Goal: Task Accomplishment & Management: Complete application form

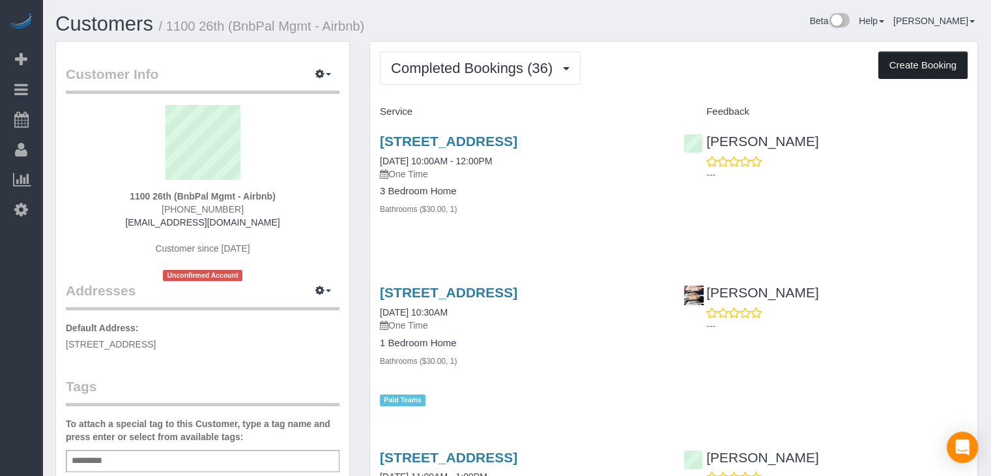
click at [926, 65] on button "Create Booking" at bounding box center [922, 64] width 89 height 27
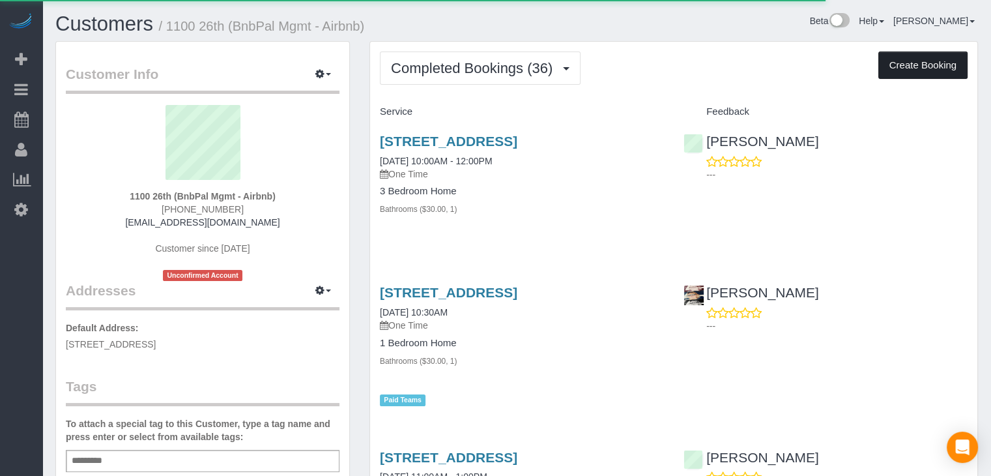
select select "IA"
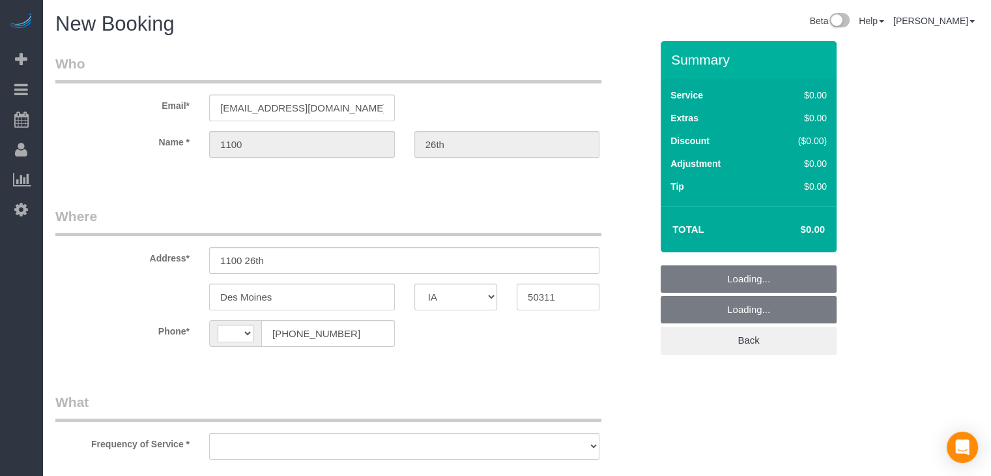
select select "string:[GEOGRAPHIC_DATA]"
select select "string:fspay-cb999f4b-849f-4471-b292-d26374d425e8"
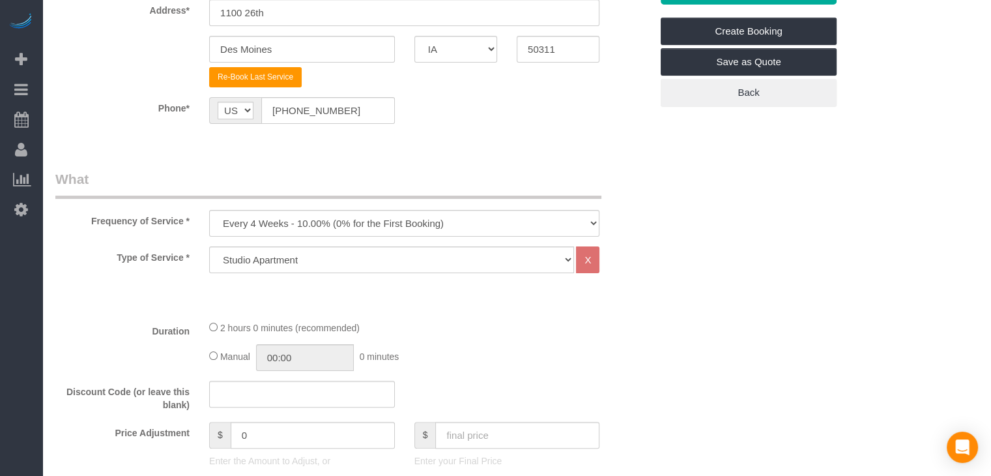
scroll to position [250, 0]
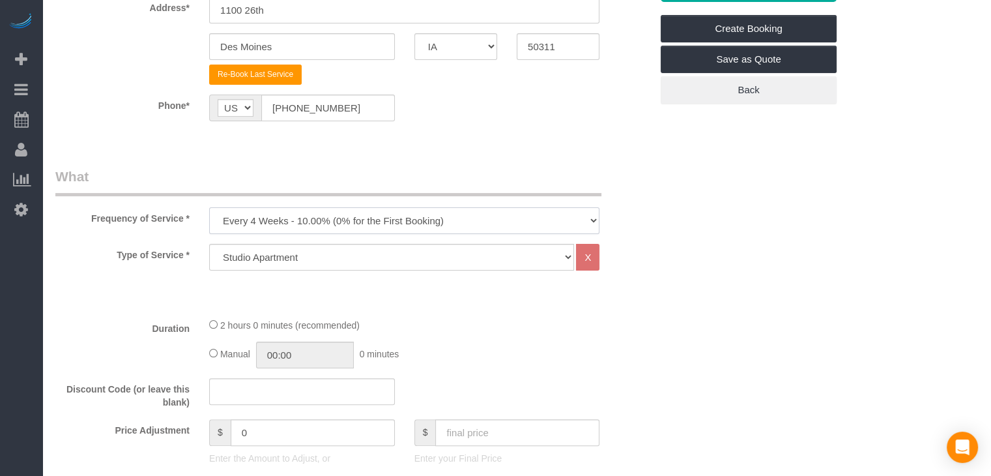
click at [469, 220] on select "Every 6 Weeks (0% for the First Booking) One Time Every 8 Weeks (0% for the Fir…" at bounding box center [404, 220] width 390 height 27
select select "object:1769"
click at [209, 207] on select "Every 6 Weeks (0% for the First Booking) One Time Every 8 Weeks (0% for the Fir…" at bounding box center [404, 220] width 390 height 27
click at [401, 270] on div "Type of Service * Studio Apartment 1 Bedroom Home 2 Bedroom Home 3 Bedroom Home…" at bounding box center [352, 275] width 595 height 63
click at [403, 257] on select "Studio Apartment 1 Bedroom Home 2 Bedroom Home 3 Bedroom Home 4 Bedroom Home 5 …" at bounding box center [391, 257] width 365 height 27
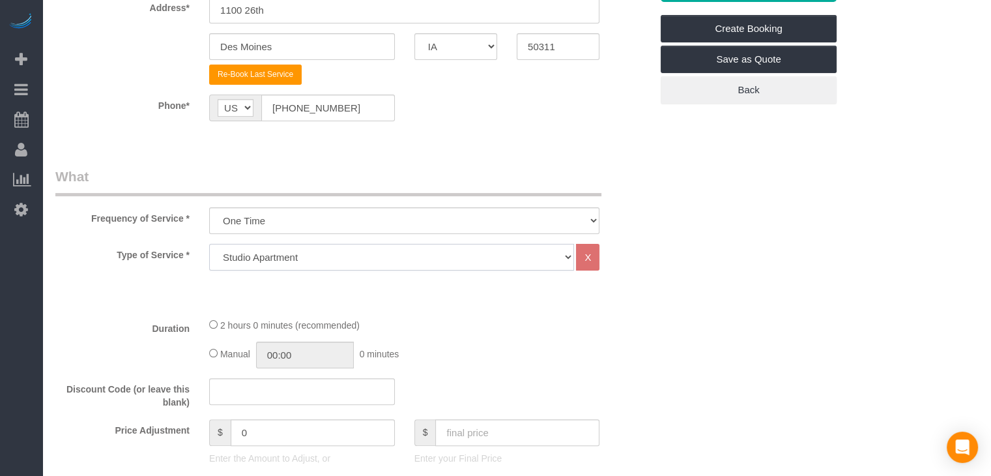
select select "25"
click at [209, 244] on select "Studio Apartment 1 Bedroom Home 2 Bedroom Home 3 Bedroom Home 4 Bedroom Home 5 …" at bounding box center [391, 257] width 365 height 27
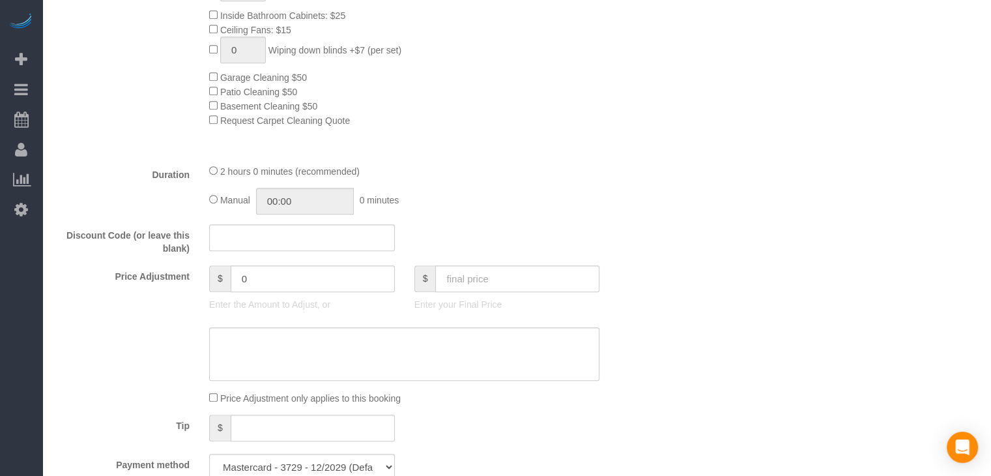
scroll to position [737, 0]
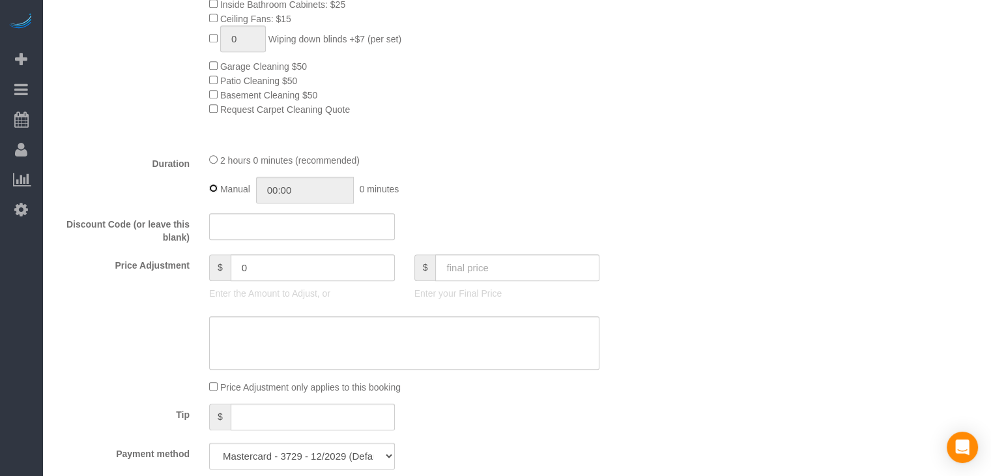
type input "02:00"
click at [456, 281] on input "text" at bounding box center [517, 267] width 164 height 27
type input "110"
click at [457, 280] on input "110" at bounding box center [517, 267] width 164 height 27
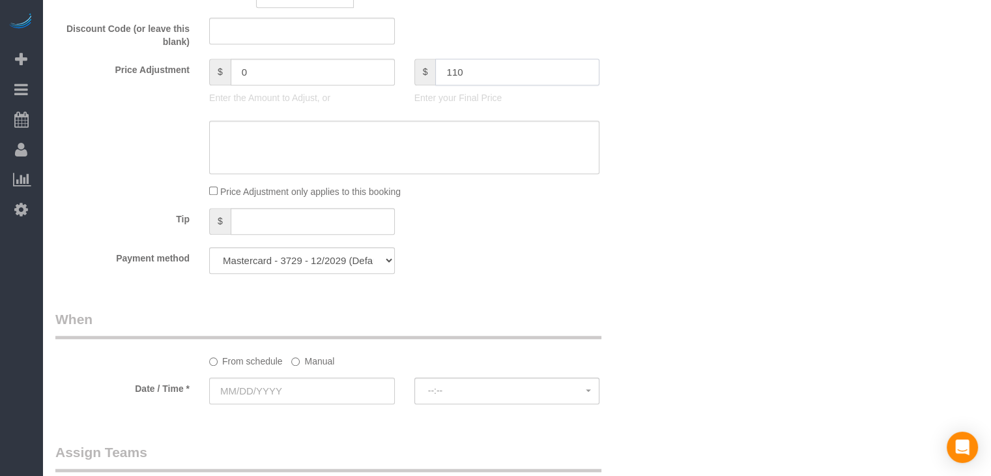
scroll to position [952, 0]
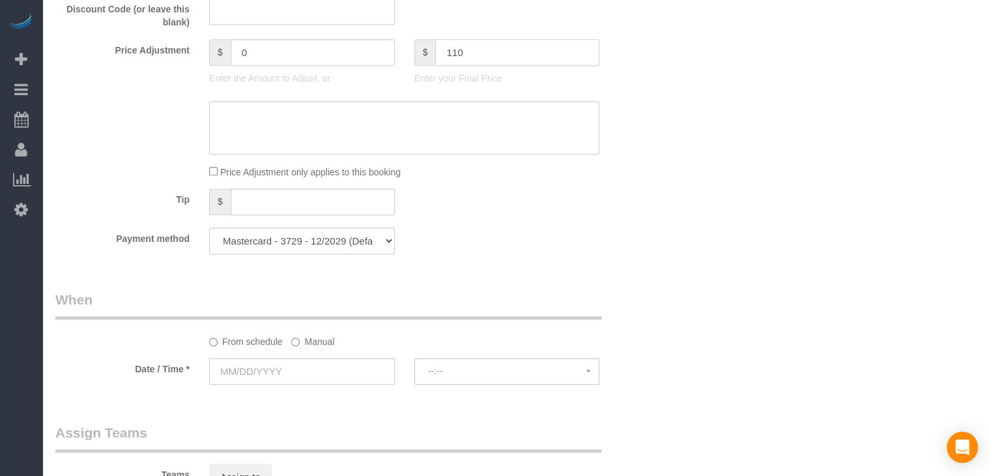
type input "-29"
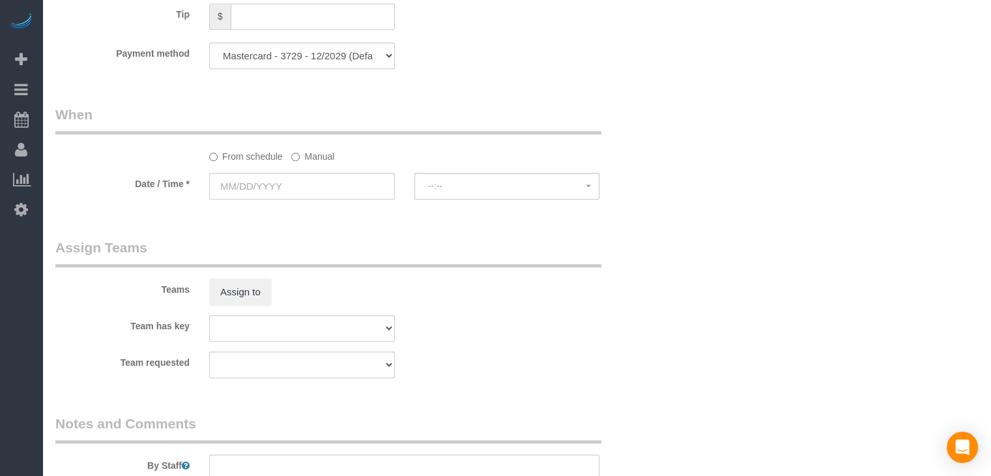
scroll to position [1145, 0]
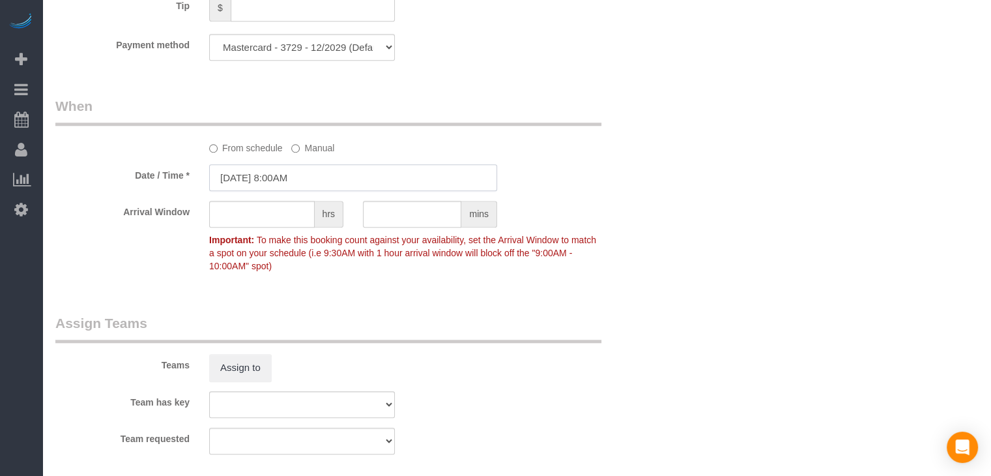
click at [255, 188] on input "[DATE] 8:00AM" at bounding box center [353, 177] width 288 height 27
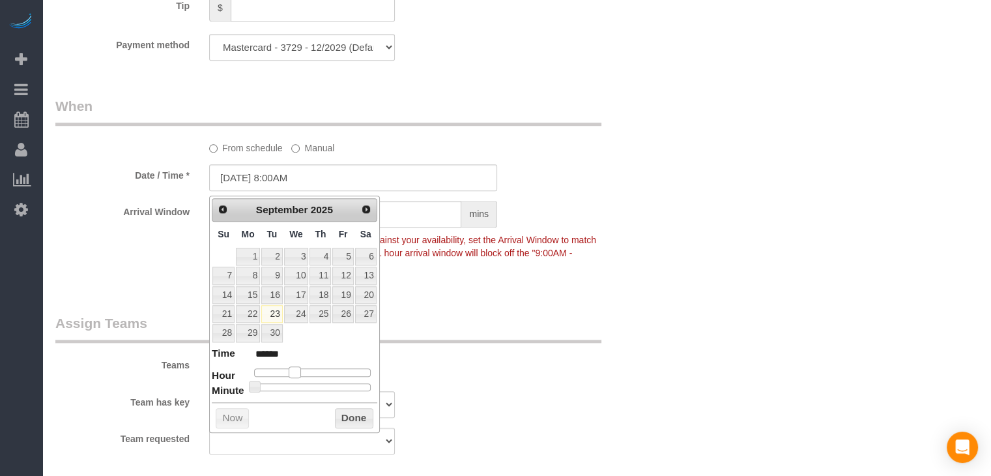
type input "[DATE] 9:00AM"
type input "******"
type input "[DATE] 10:00AM"
type input "*******"
type input "[DATE] 11:00AM"
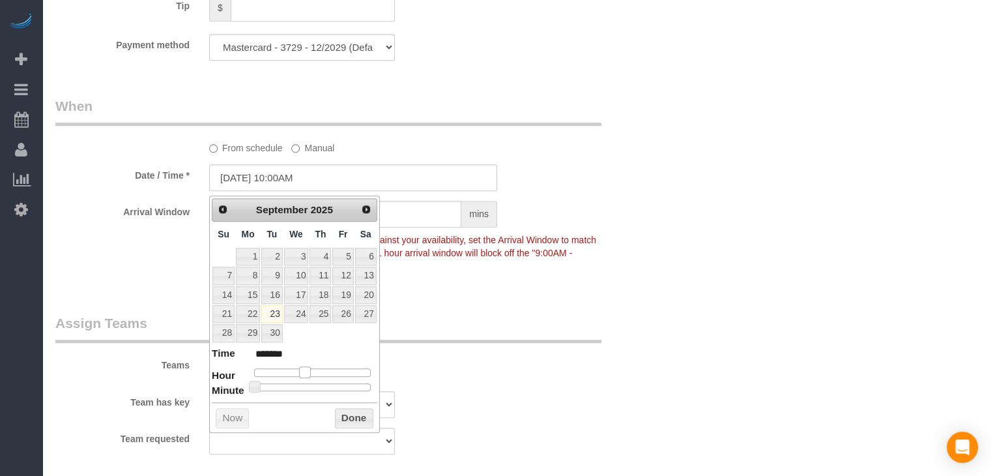
type input "*******"
type input "[DATE] 10:00AM"
type input "*******"
drag, startPoint x: 296, startPoint y: 373, endPoint x: 308, endPoint y: 372, distance: 12.4
click at [308, 372] on span at bounding box center [305, 372] width 12 height 12
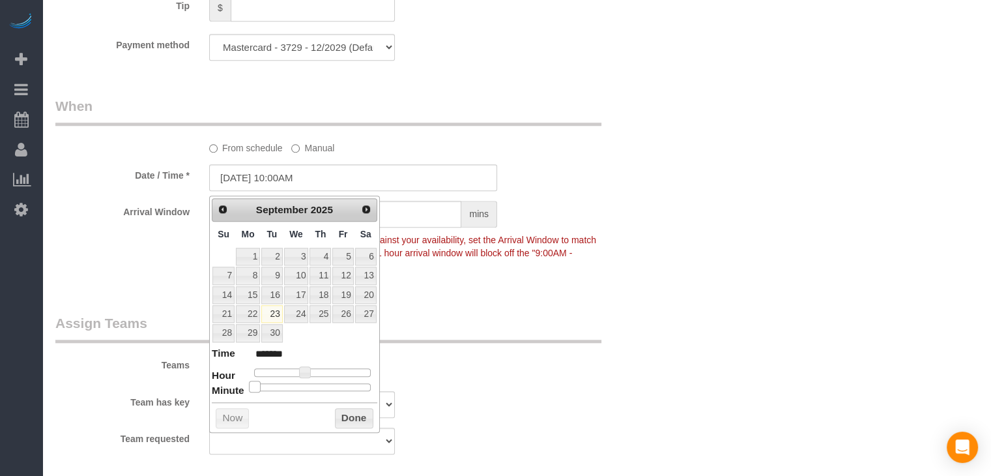
type input "[DATE] 10:05AM"
type input "*******"
type input "[DATE] 10:10AM"
type input "*******"
type input "[DATE] 10:15AM"
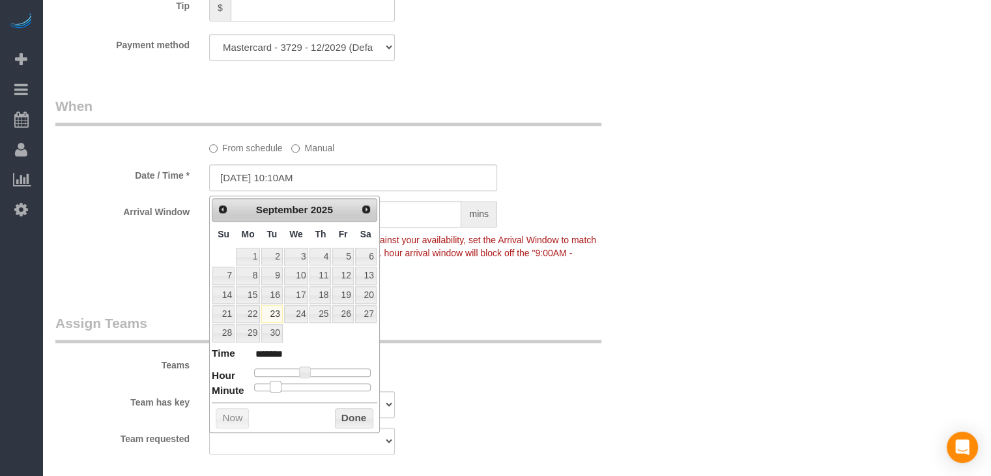
type input "*******"
type input "[DATE] 10:20AM"
type input "*******"
type input "[DATE] 10:25AM"
type input "*******"
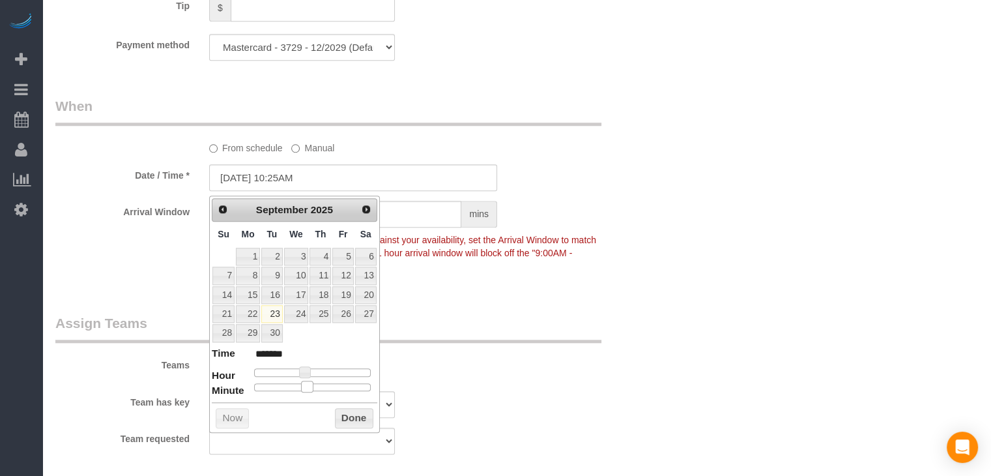
type input "[DATE] 10:30AM"
type input "*******"
drag, startPoint x: 254, startPoint y: 381, endPoint x: 315, endPoint y: 386, distance: 60.8
click at [315, 386] on span at bounding box center [317, 386] width 12 height 12
click at [339, 416] on button "Done" at bounding box center [354, 418] width 38 height 21
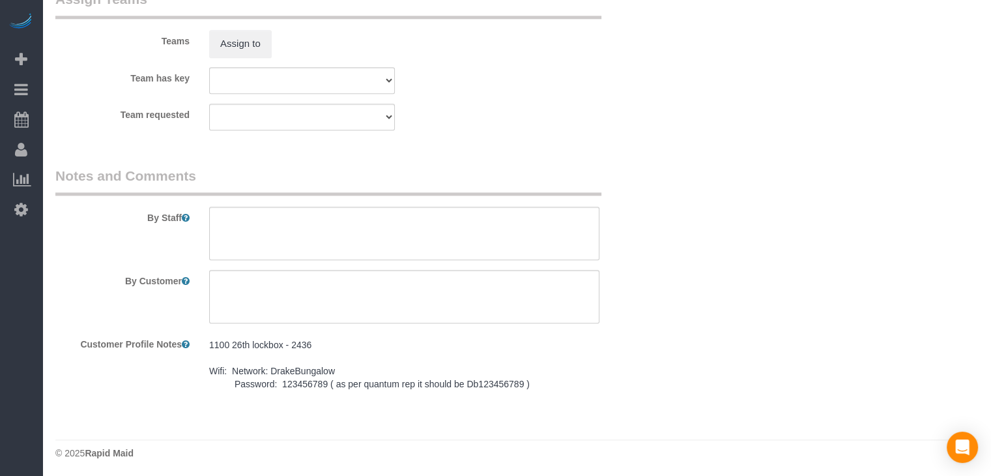
scroll to position [1475, 0]
click at [453, 372] on pre "1100 26th lockbox - 2436 Wifi: Network: DrakeBungalow Password: 123456789 ( as …" at bounding box center [404, 361] width 390 height 52
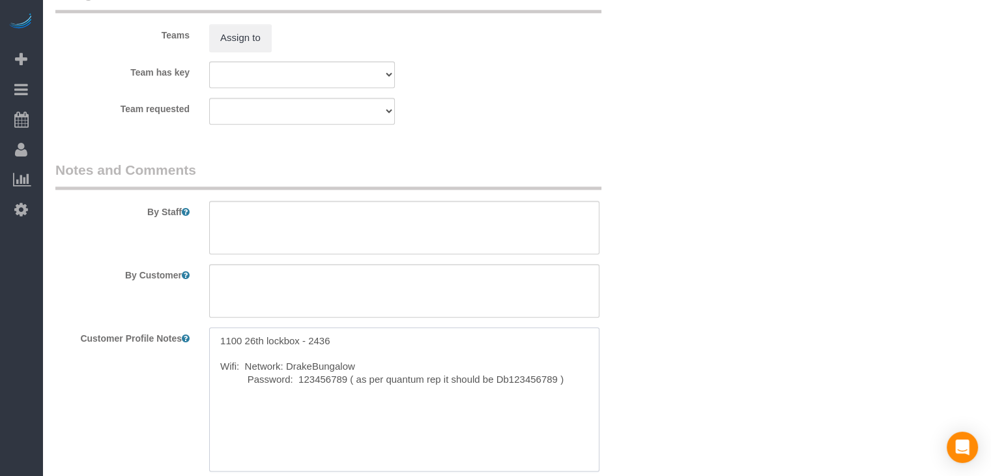
click at [443, 372] on textarea "1100 26th lockbox - 2436 Wifi: Network: DrakeBungalow Password: 123456789 ( as …" at bounding box center [404, 399] width 390 height 144
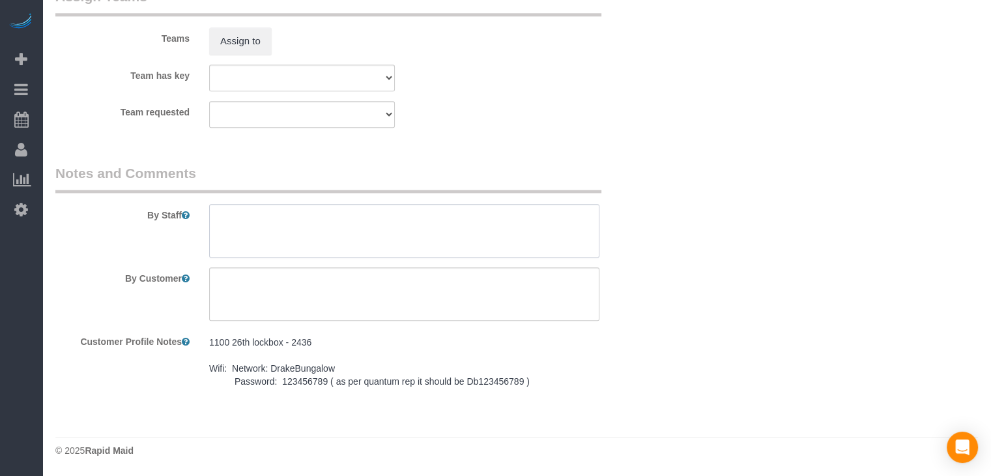
click at [446, 238] on textarea at bounding box center [404, 230] width 390 height 53
paste textarea "1100 26th lockbox - 2436 Wifi: Network: DrakeBungalow Password: 123456789 ( as …"
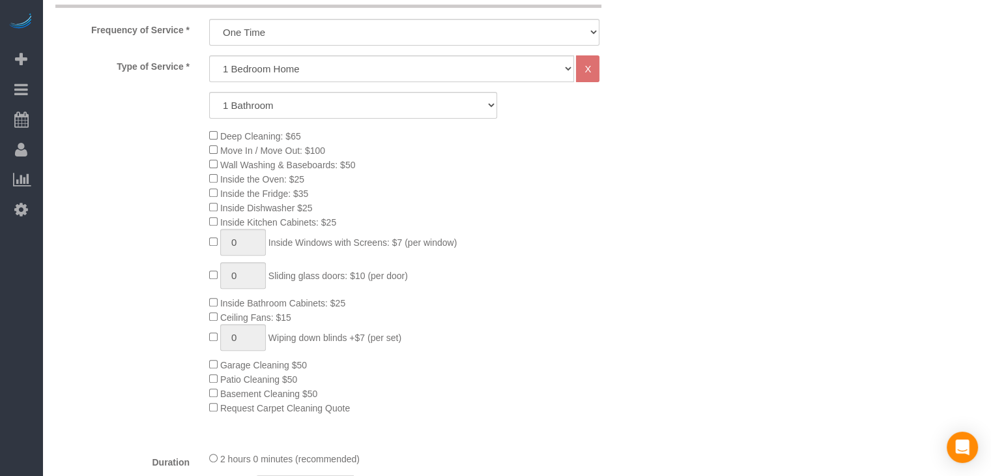
scroll to position [69, 0]
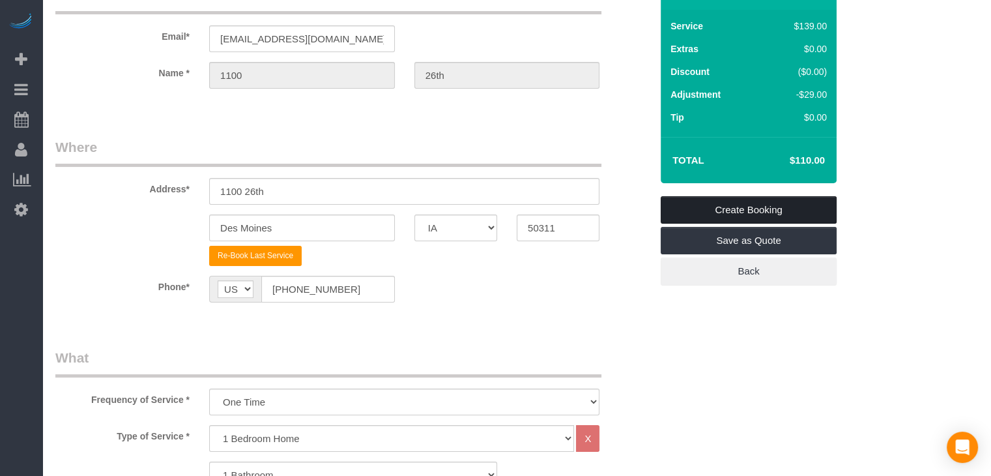
type textarea "1100 26th lockbox - 2436 Wifi: Network: DrakeBungalow Password: 123456789 ( as …"
click at [812, 203] on link "Create Booking" at bounding box center [749, 209] width 176 height 27
